Goal: Task Accomplishment & Management: Use online tool/utility

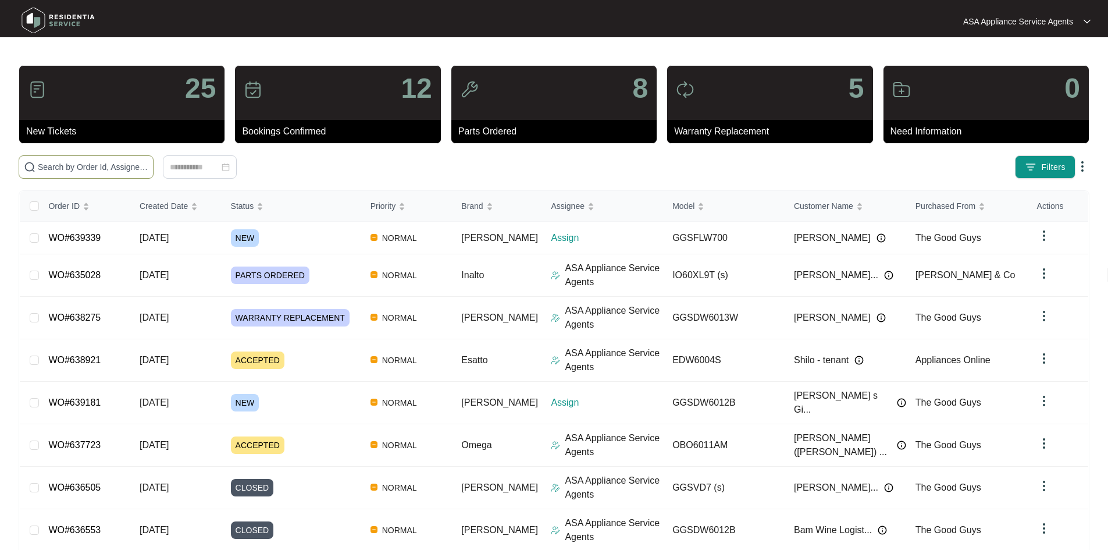
click at [148, 168] on input "text" at bounding box center [93, 167] width 110 height 13
paste input "[STREET_ADDRESS][PERSON_NAME]"
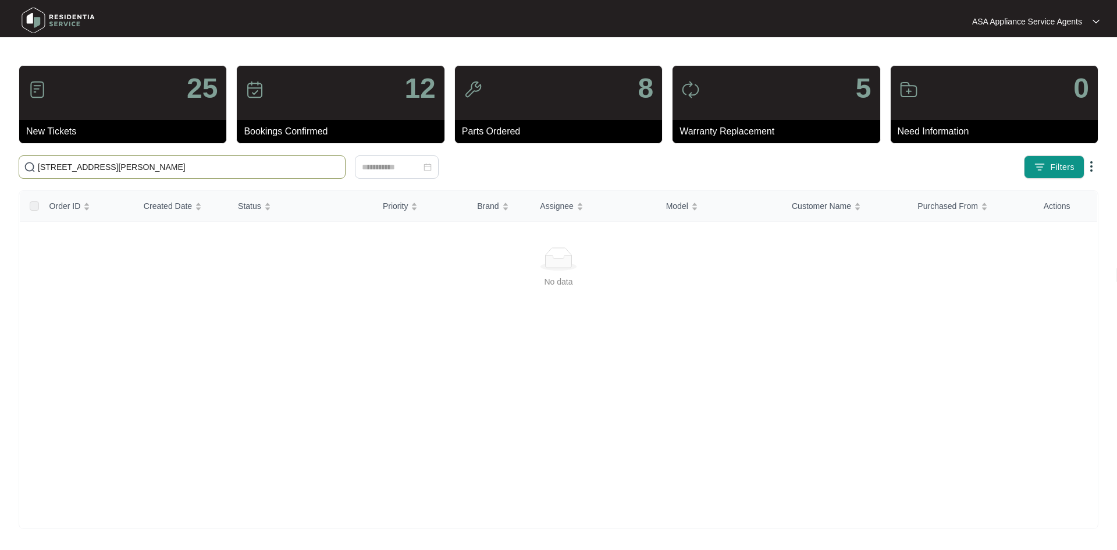
type input "[STREET_ADDRESS][PERSON_NAME]"
drag, startPoint x: 114, startPoint y: 186, endPoint x: 113, endPoint y: 178, distance: 8.2
click at [113, 180] on div "25 New Tickets 12 Bookings Confirmed 8 Parts Ordered 5 Warranty Replacement 0 N…" at bounding box center [558, 297] width 1079 height 464
drag, startPoint x: 115, startPoint y: 174, endPoint x: 26, endPoint y: 147, distance: 92.5
click at [26, 147] on div "25 New Tickets 12 Bookings Confirmed 8 Parts Ordered 5 Warranty Replacement 0 N…" at bounding box center [558, 297] width 1079 height 464
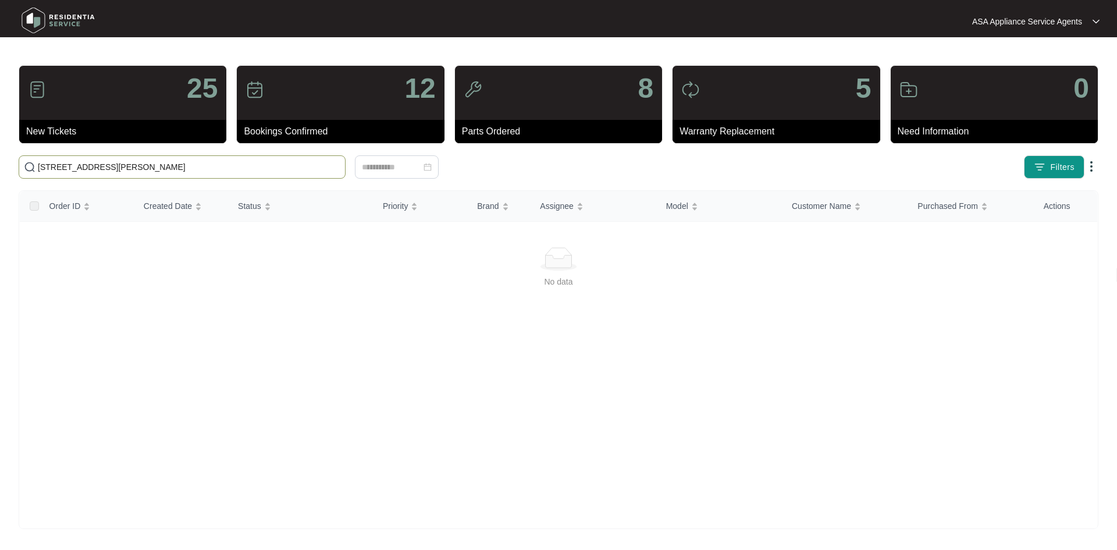
drag, startPoint x: 114, startPoint y: 166, endPoint x: -41, endPoint y: 167, distance: 154.7
click at [0, 167] on html "ASA Appliance Service Agents ASA Applia... 25 New Tickets 12 Bookings Confirmed…" at bounding box center [558, 275] width 1117 height 550
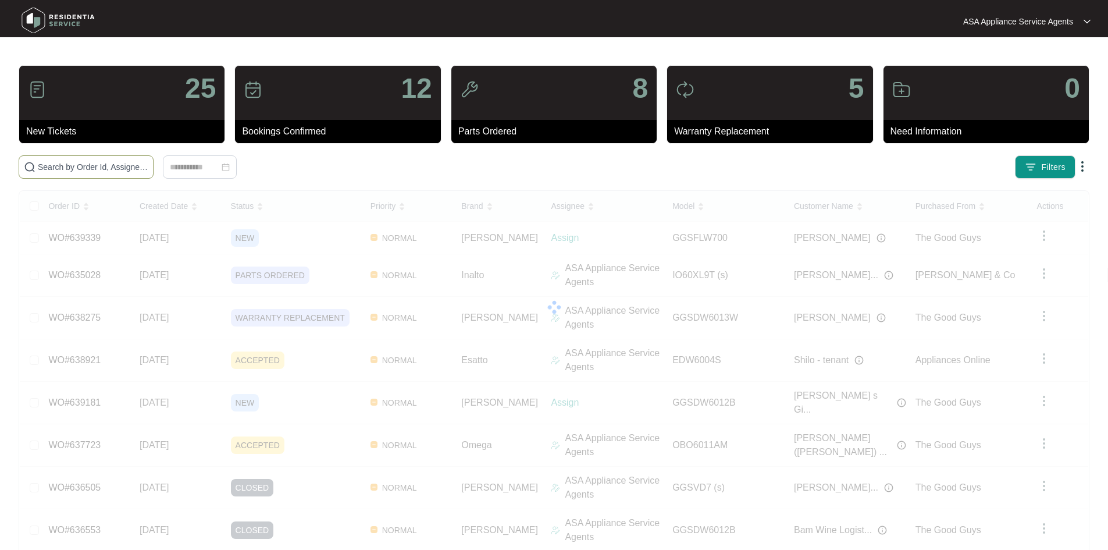
click at [148, 162] on input "text" at bounding box center [93, 167] width 110 height 13
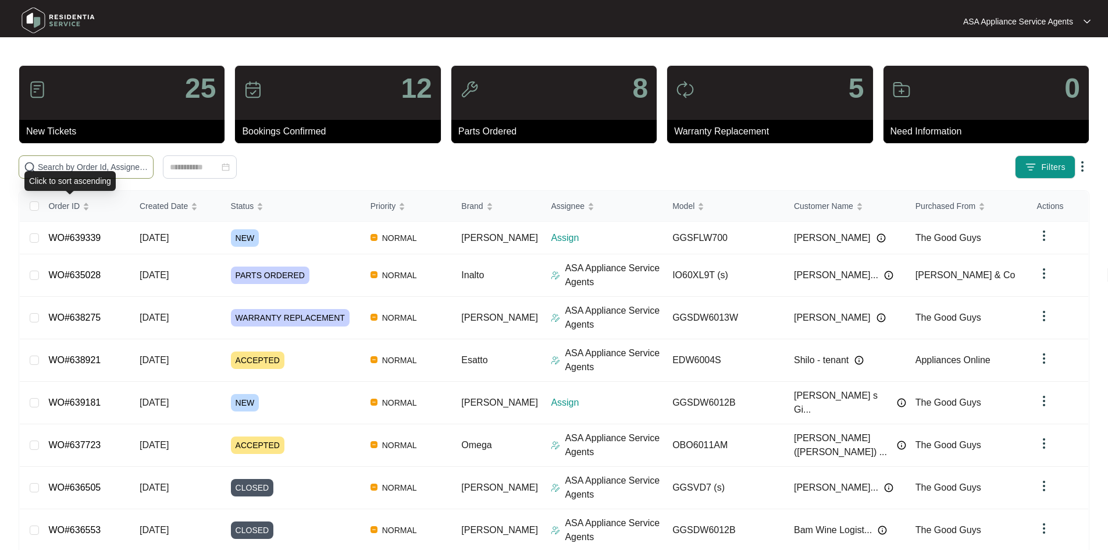
click at [94, 167] on input "text" at bounding box center [93, 167] width 110 height 13
paste input "639181"
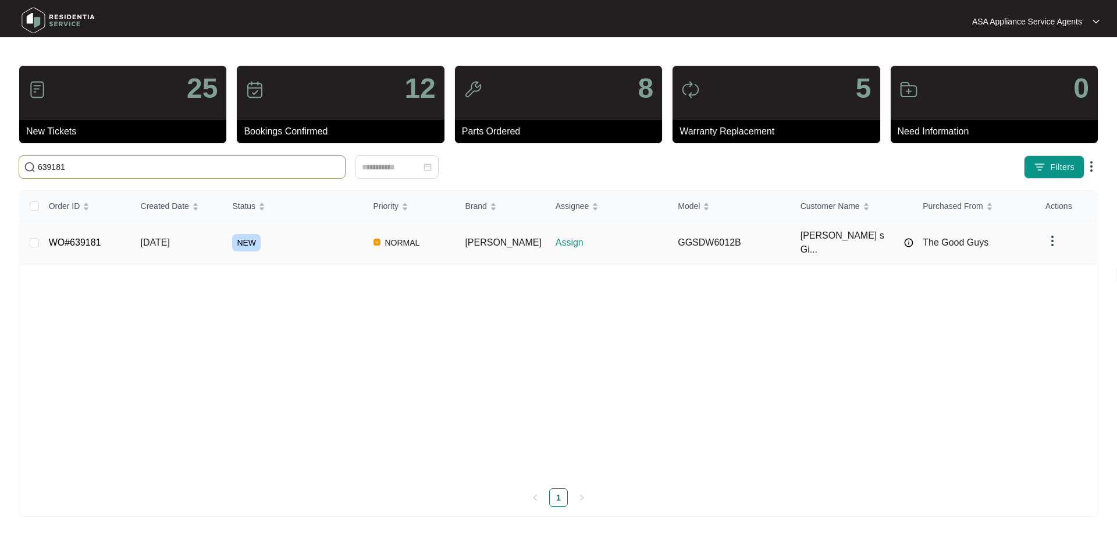
type input "639181"
click at [202, 235] on td "[DATE]" at bounding box center [177, 243] width 92 height 42
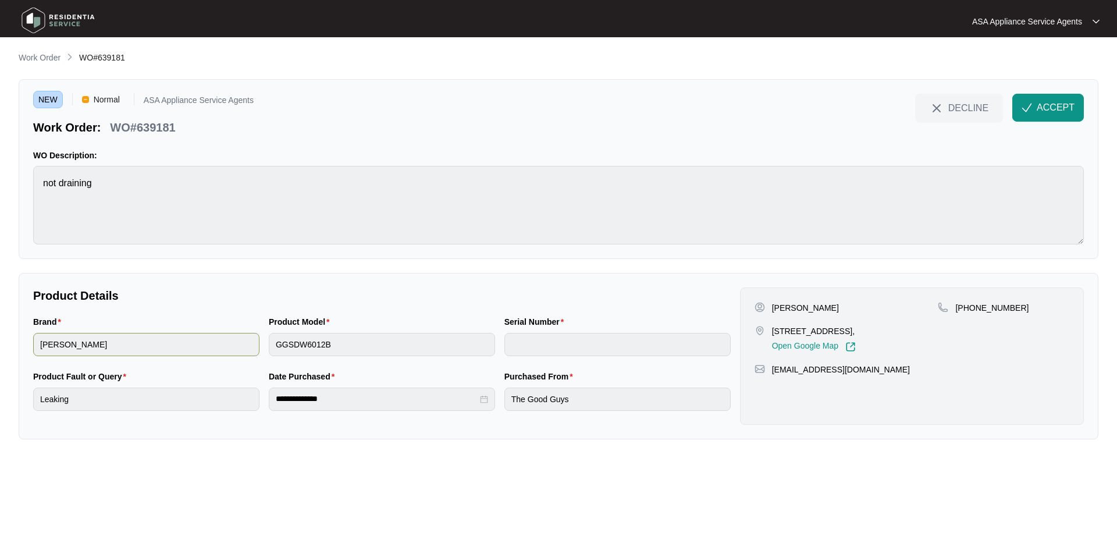
click at [247, 352] on div "Brand [PERSON_NAME] Product Model GGSDW6012B Serial Number" at bounding box center [381, 342] width 707 height 55
click at [821, 304] on p "[PERSON_NAME]" at bounding box center [805, 308] width 67 height 12
copy p "[PERSON_NAME]"
drag, startPoint x: 814, startPoint y: 310, endPoint x: 764, endPoint y: 309, distance: 50.0
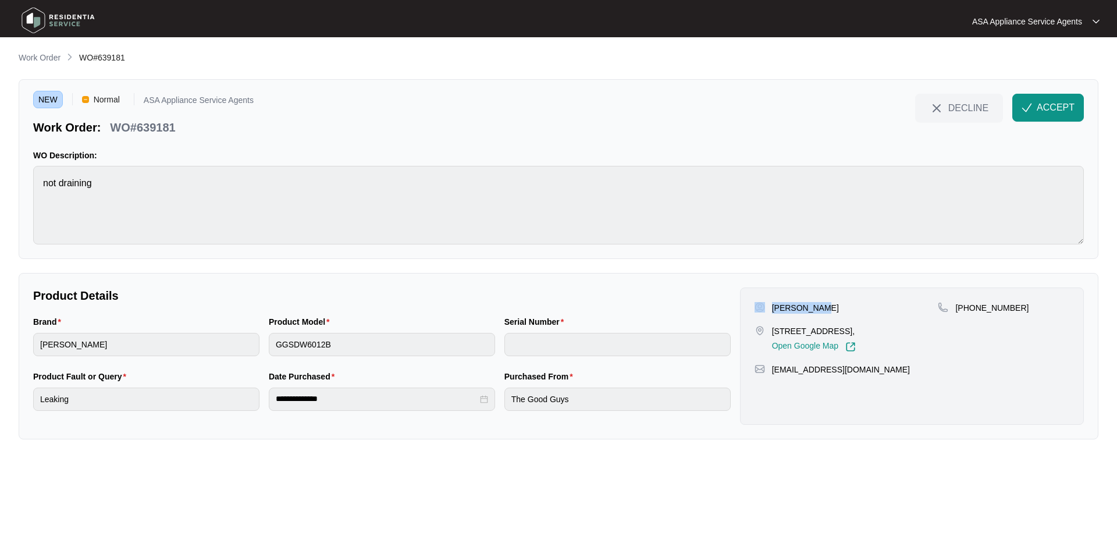
click at [764, 309] on div "[PERSON_NAME]" at bounding box center [846, 308] width 184 height 12
copy div "[PERSON_NAME]"
drag, startPoint x: 832, startPoint y: 333, endPoint x: 764, endPoint y: 327, distance: 67.7
click at [764, 327] on div "[STREET_ADDRESS], Open Google Map" at bounding box center [846, 338] width 184 height 27
copy div "[STREET_ADDRESS]"
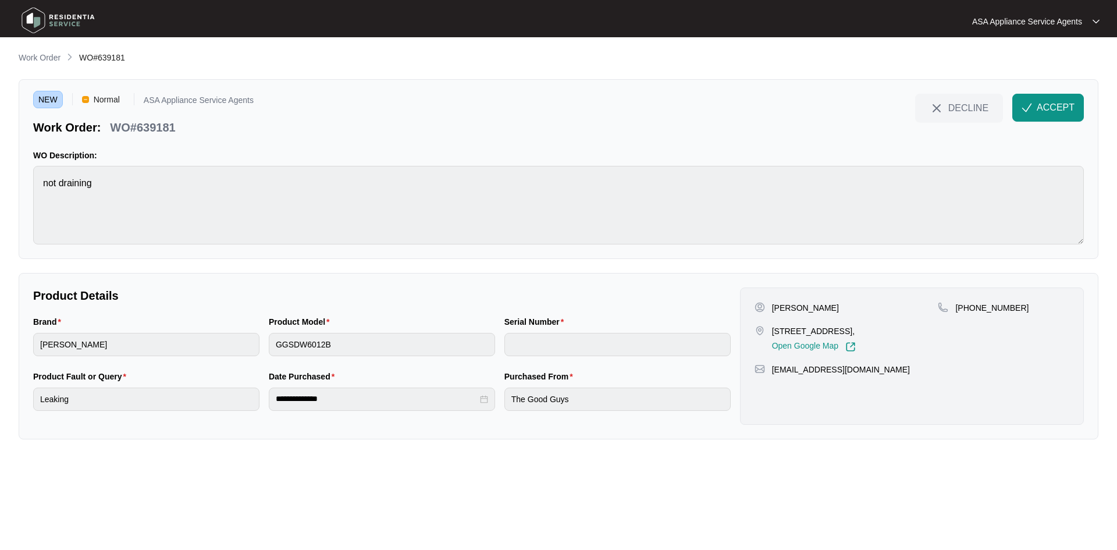
click at [855, 335] on p "[STREET_ADDRESS]," at bounding box center [814, 331] width 84 height 12
copy p "Cloverdale"
drag, startPoint x: 971, startPoint y: 306, endPoint x: 1055, endPoint y: 307, distance: 84.3
click at [1055, 307] on div "[PHONE_NUMBER]" at bounding box center [1002, 308] width 131 height 12
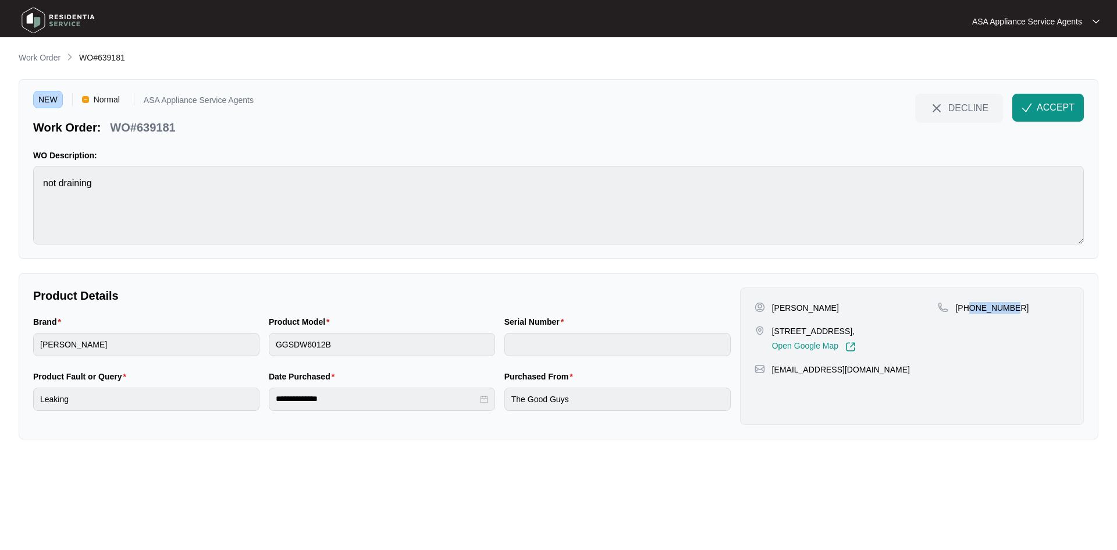
copy p "405182023"
drag, startPoint x: 867, startPoint y: 369, endPoint x: 774, endPoint y: 371, distance: 93.1
click at [774, 371] on div "[EMAIL_ADDRESS][DOMAIN_NAME]" at bounding box center [911, 369] width 315 height 12
click at [828, 373] on p "[EMAIL_ADDRESS][DOMAIN_NAME]" at bounding box center [841, 369] width 138 height 12
drag, startPoint x: 848, startPoint y: 370, endPoint x: 768, endPoint y: 372, distance: 80.8
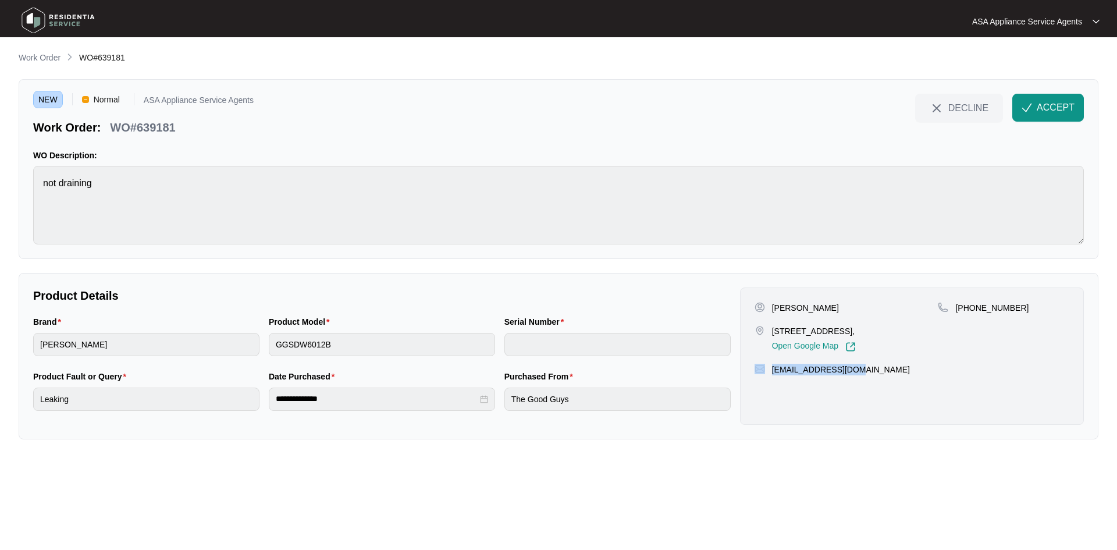
click at [768, 372] on div "[EMAIL_ADDRESS][DOMAIN_NAME]" at bounding box center [911, 369] width 315 height 12
copy div "[EMAIL_ADDRESS][DOMAIN_NAME]"
click at [8, 198] on main "**********" at bounding box center [558, 275] width 1117 height 550
click at [262, 347] on div "Brand [PERSON_NAME] Product Model GGSDW6012B Serial Number" at bounding box center [381, 342] width 707 height 55
click at [174, 117] on div "WO#639181" at bounding box center [142, 125] width 74 height 20
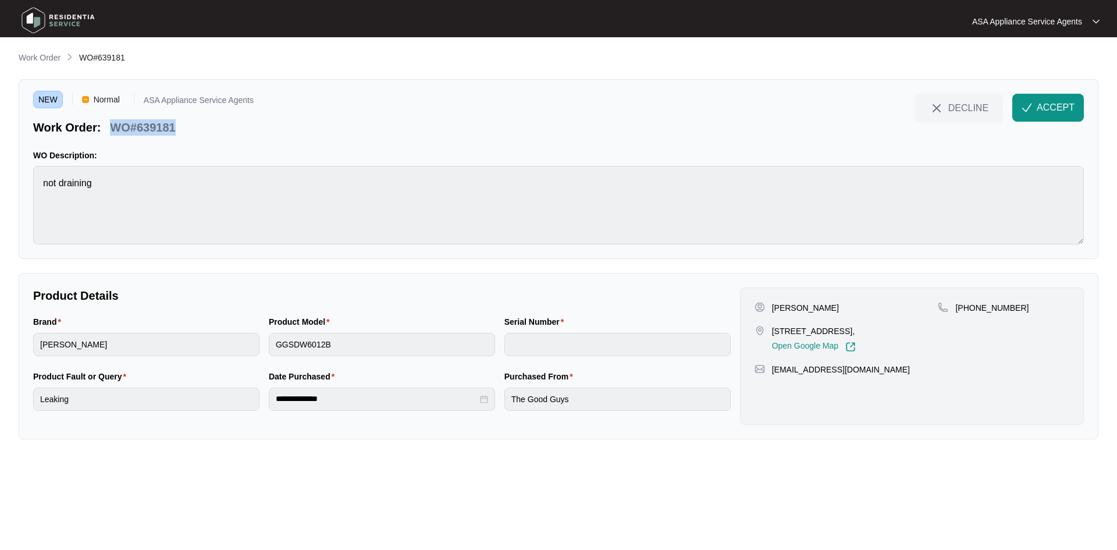
drag, startPoint x: 183, startPoint y: 126, endPoint x: 111, endPoint y: 129, distance: 72.2
click at [111, 129] on div "Work Order: WO#639181" at bounding box center [143, 125] width 220 height 20
copy p "WO#639181"
click at [1040, 102] on span "ACCEPT" at bounding box center [1055, 108] width 38 height 14
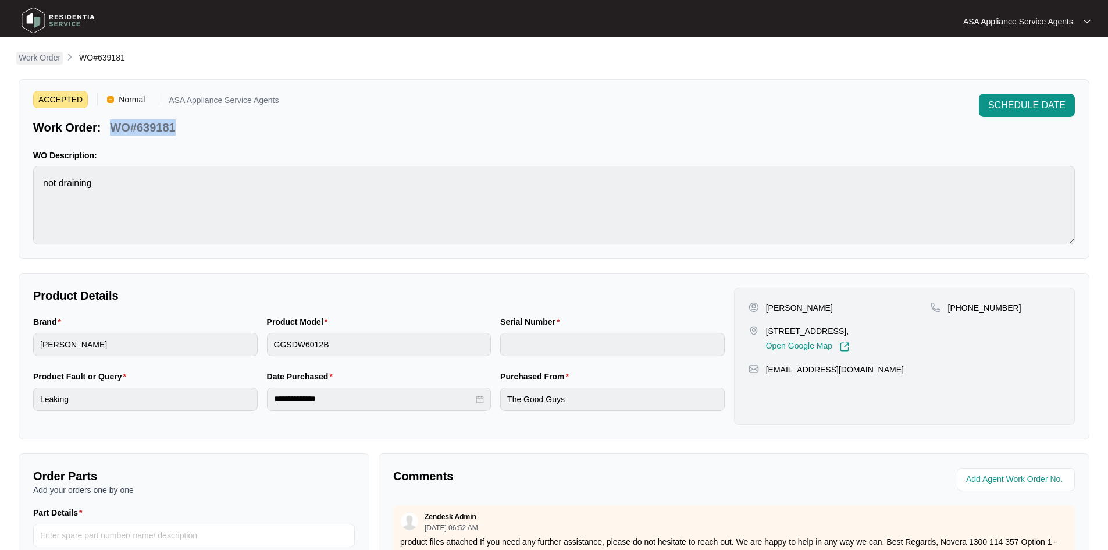
click at [52, 60] on p "Work Order" at bounding box center [40, 58] width 42 height 12
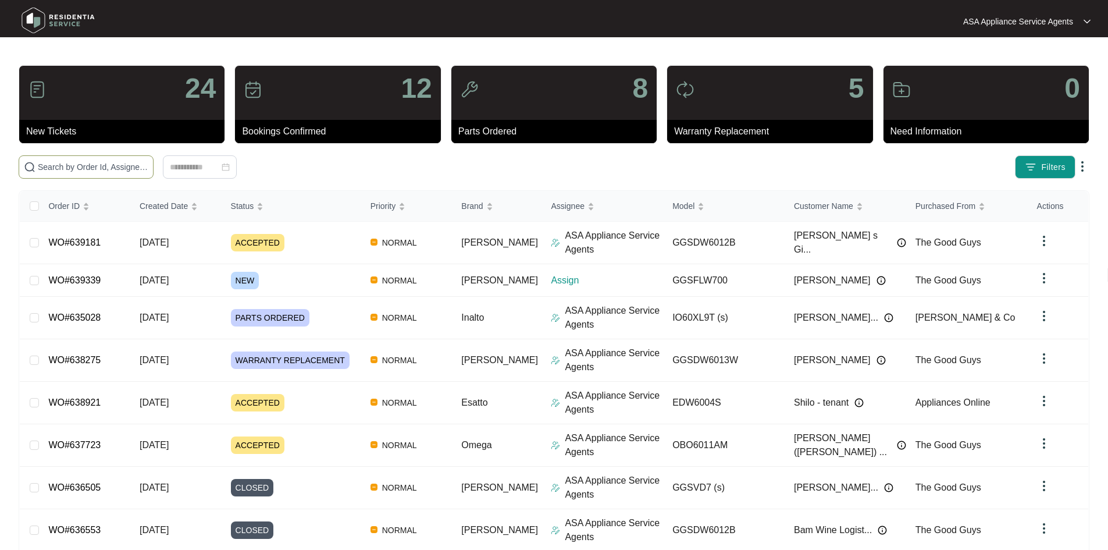
click at [127, 170] on input "text" at bounding box center [93, 167] width 110 height 13
paste input "639339"
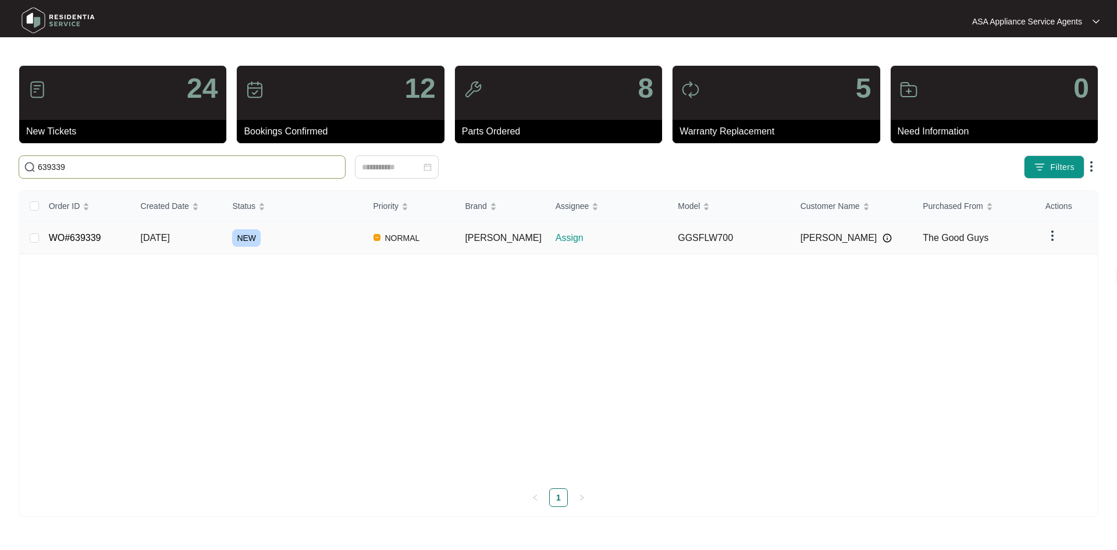
type input "639339"
click at [170, 236] on span "[DATE]" at bounding box center [155, 238] width 29 height 10
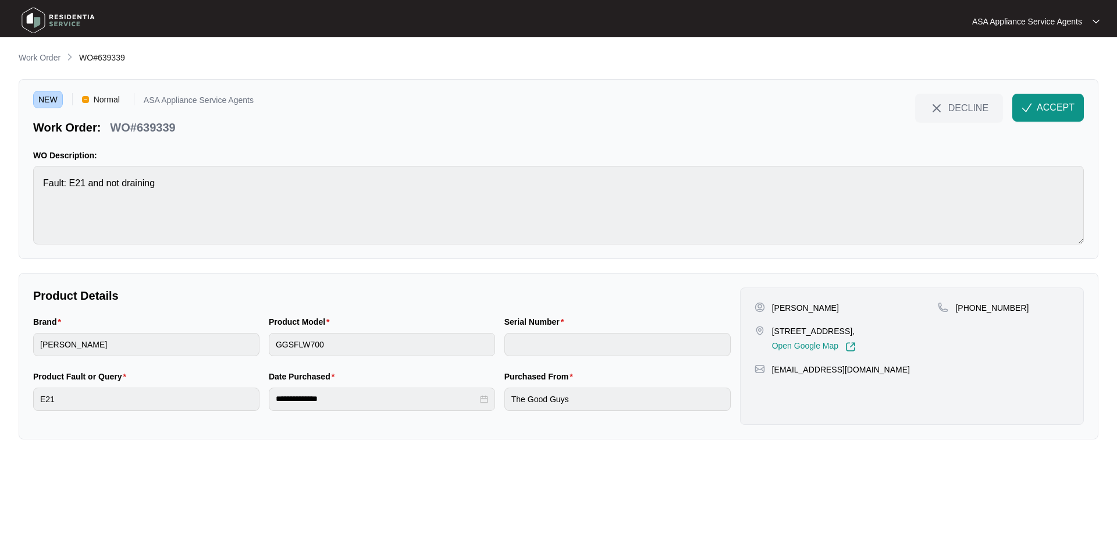
click at [798, 307] on p "[PERSON_NAME]" at bounding box center [805, 308] width 67 height 12
copy p "[PERSON_NAME]"
click at [773, 306] on p "[PERSON_NAME]" at bounding box center [805, 308] width 67 height 12
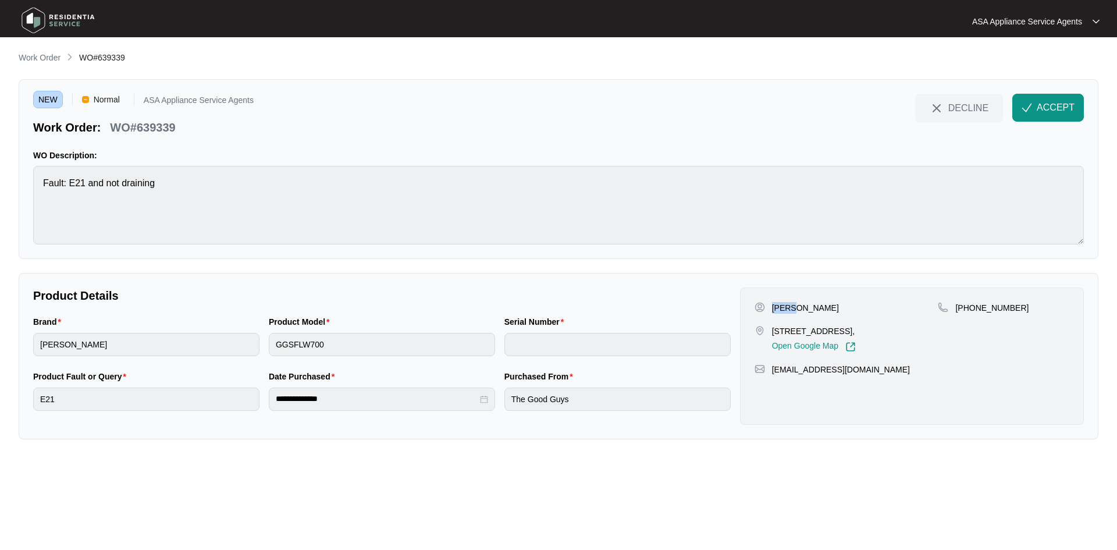
copy p "[PERSON_NAME]"
drag, startPoint x: 969, startPoint y: 309, endPoint x: 1017, endPoint y: 313, distance: 47.9
click at [1017, 313] on div "[PHONE_NUMBER]" at bounding box center [1002, 327] width 131 height 50
copy p "431967200"
drag, startPoint x: 769, startPoint y: 329, endPoint x: 832, endPoint y: 333, distance: 62.9
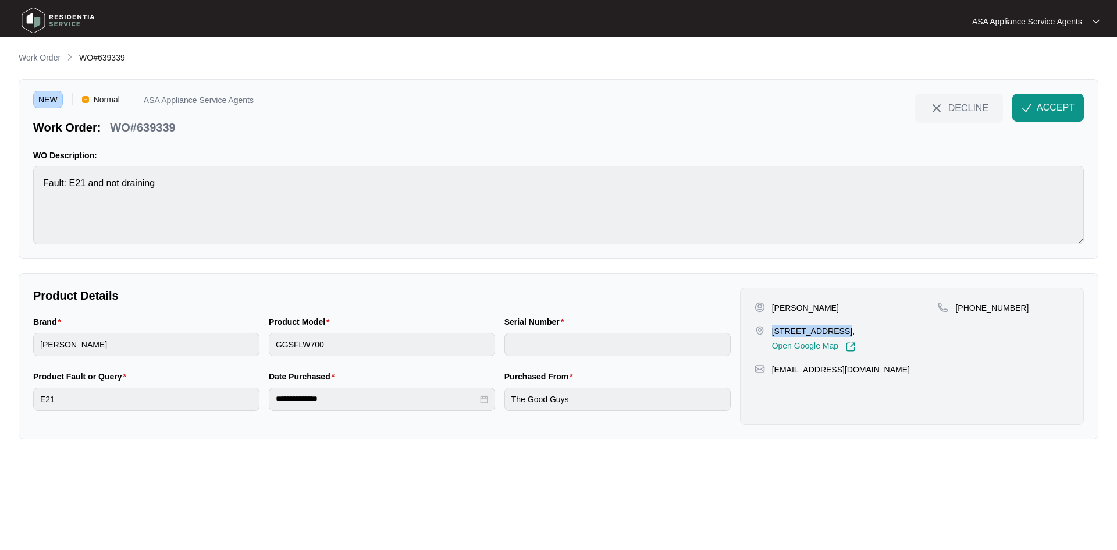
click at [832, 333] on div "[STREET_ADDRESS], Open Google Map" at bounding box center [846, 338] width 184 height 27
drag, startPoint x: 869, startPoint y: 370, endPoint x: 771, endPoint y: 381, distance: 98.3
click at [771, 381] on div "[PERSON_NAME] [STREET_ADDRESS][PERSON_NAME][PERSON_NAME], Open Google Map [PHON…" at bounding box center [912, 355] width 344 height 137
click at [0, 183] on html "**********" at bounding box center [558, 275] width 1117 height 550
drag, startPoint x: 178, startPoint y: 131, endPoint x: 106, endPoint y: 134, distance: 71.6
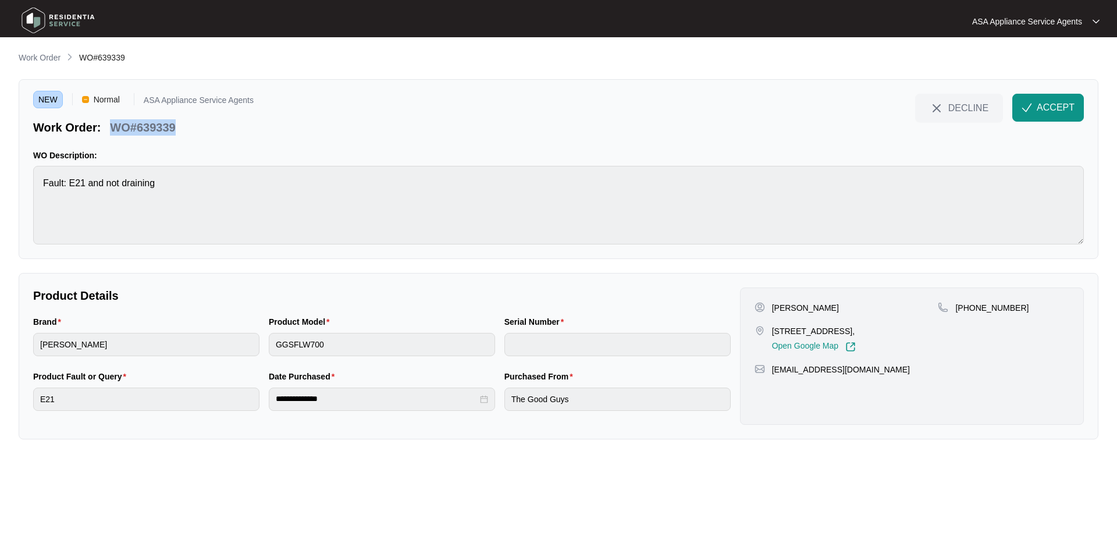
click at [106, 134] on div "WO#639339" at bounding box center [142, 125] width 74 height 20
click at [243, 341] on div "Brand [PERSON_NAME] Product Model GGSFLW700 Serial Number" at bounding box center [381, 342] width 707 height 55
drag, startPoint x: 1025, startPoint y: 101, endPoint x: 1031, endPoint y: 99, distance: 6.1
click at [1025, 101] on button "ACCEPT" at bounding box center [1048, 108] width 72 height 28
